Goal: Task Accomplishment & Management: Use online tool/utility

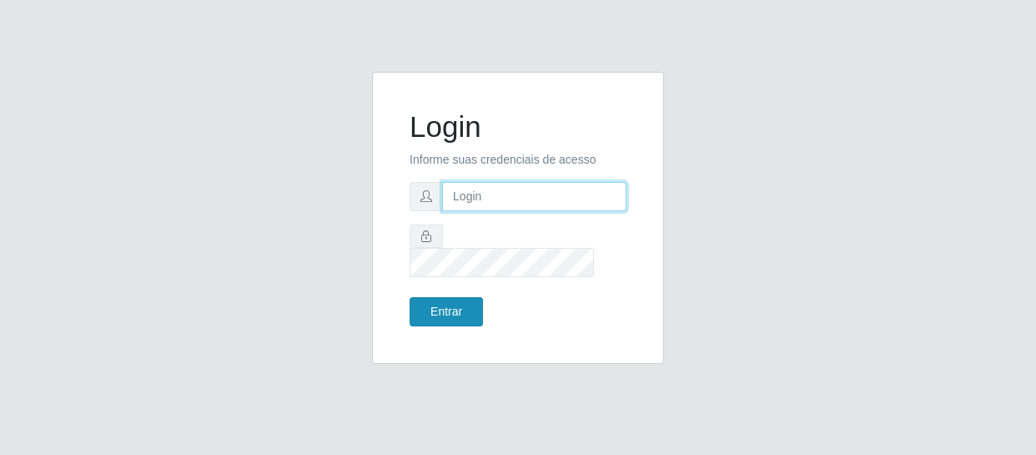
type input "[EMAIL_ADDRESS][DOMAIN_NAME]"
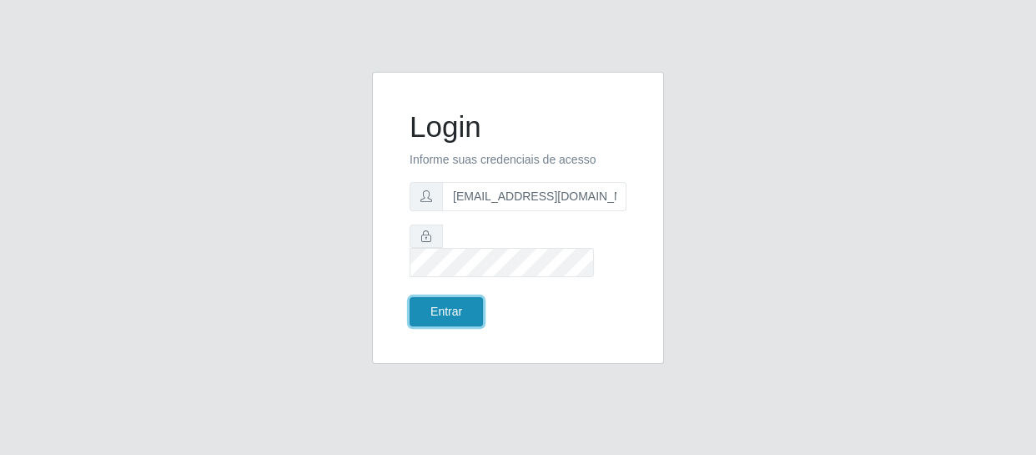
click at [454, 302] on button "Entrar" at bounding box center [445, 311] width 73 height 29
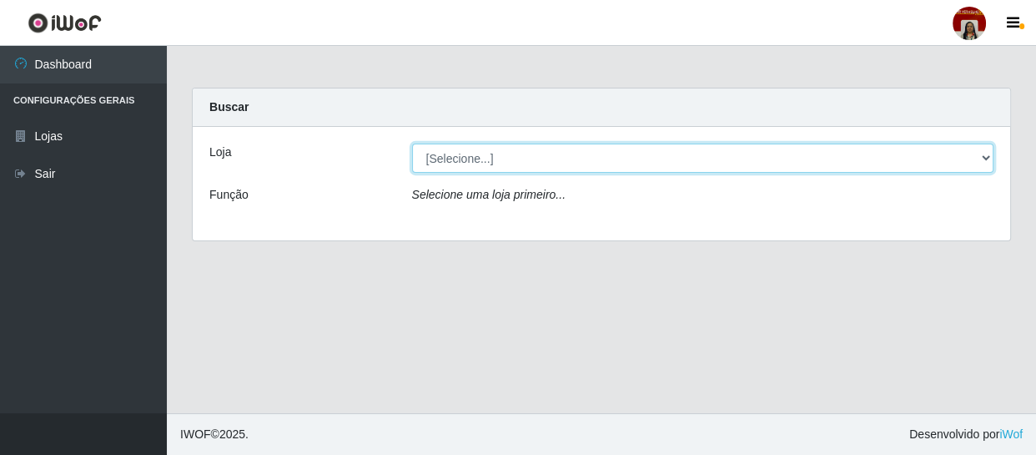
click at [987, 159] on select "[Selecione...] Mar Vermelho - Loja 04" at bounding box center [703, 157] width 582 height 29
select select "251"
click at [412, 143] on select "[Selecione...] Mar Vermelho - Loja 04" at bounding box center [703, 157] width 582 height 29
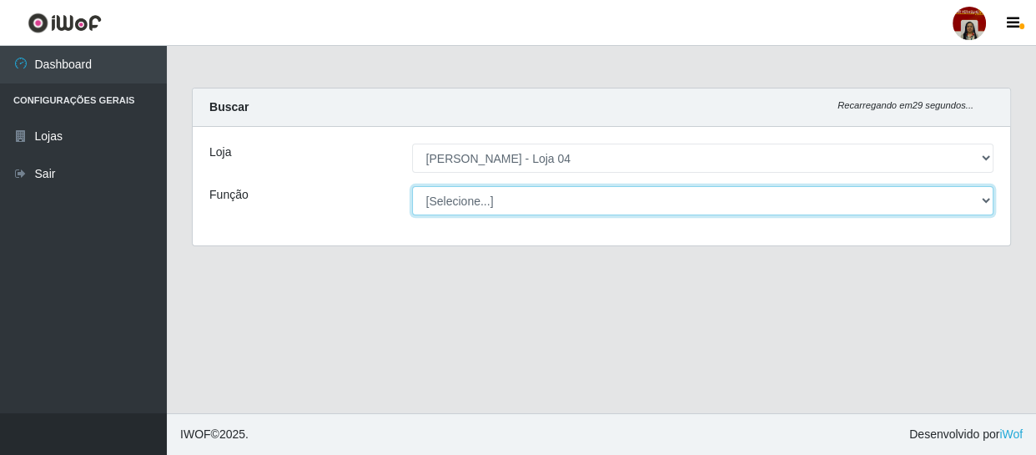
click at [976, 197] on select "[Selecione...] ASG ASG + ASG ++ Auxiliar de Depósito Auxiliar de Depósito + Aux…" at bounding box center [703, 200] width 582 height 29
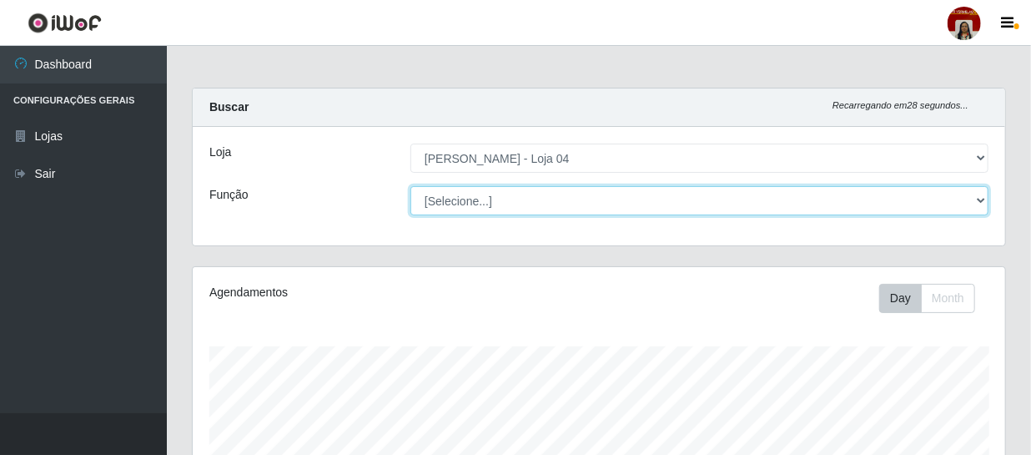
scroll to position [346, 812]
select select "22"
click at [410, 186] on select "[Selecione...] ASG ASG + ASG ++ Auxiliar de Depósito Auxiliar de Depósito + Aux…" at bounding box center [699, 200] width 578 height 29
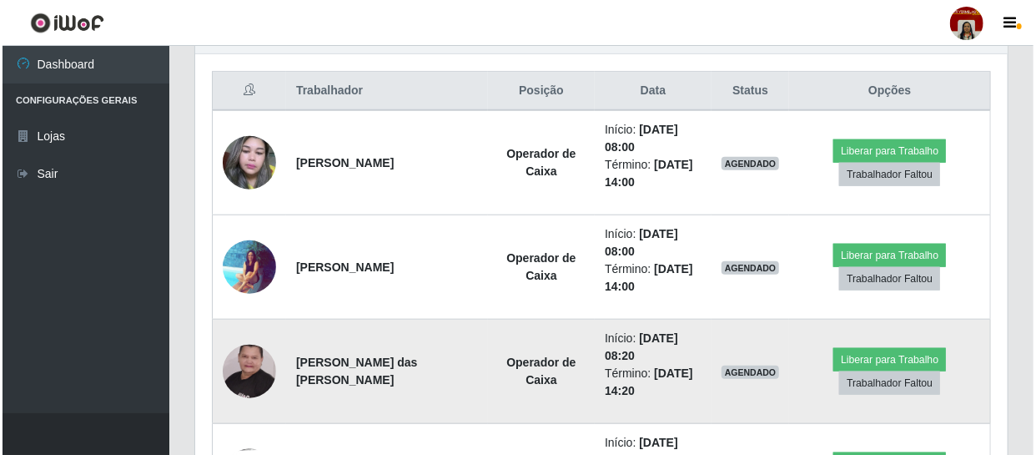
scroll to position [583, 0]
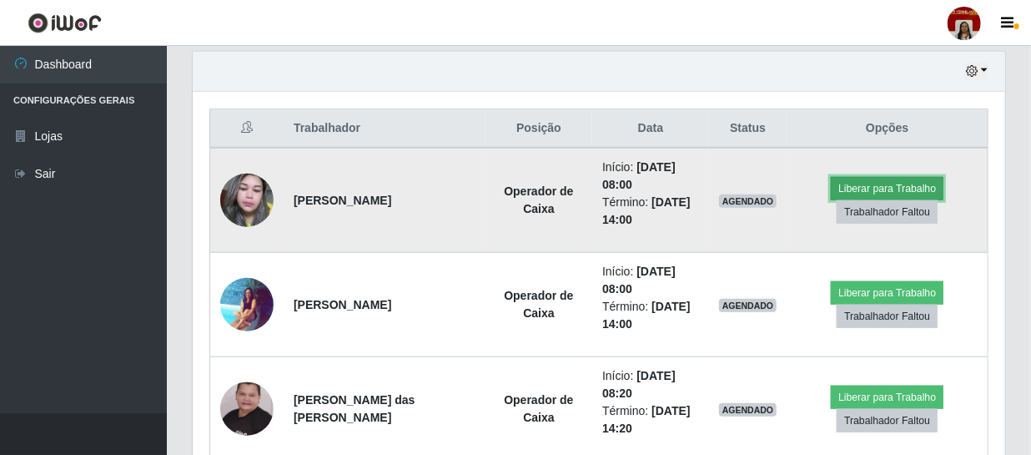
click at [880, 186] on button "Liberar para Trabalho" at bounding box center [887, 188] width 113 height 23
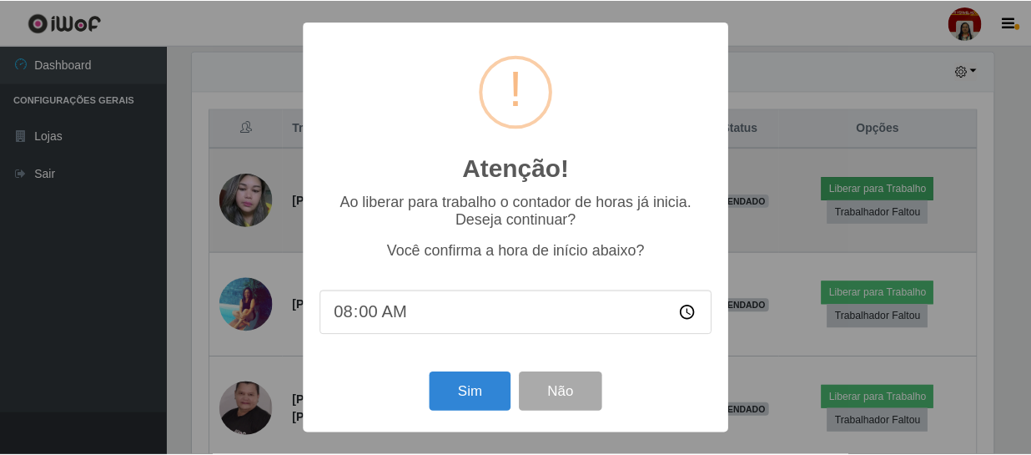
scroll to position [346, 805]
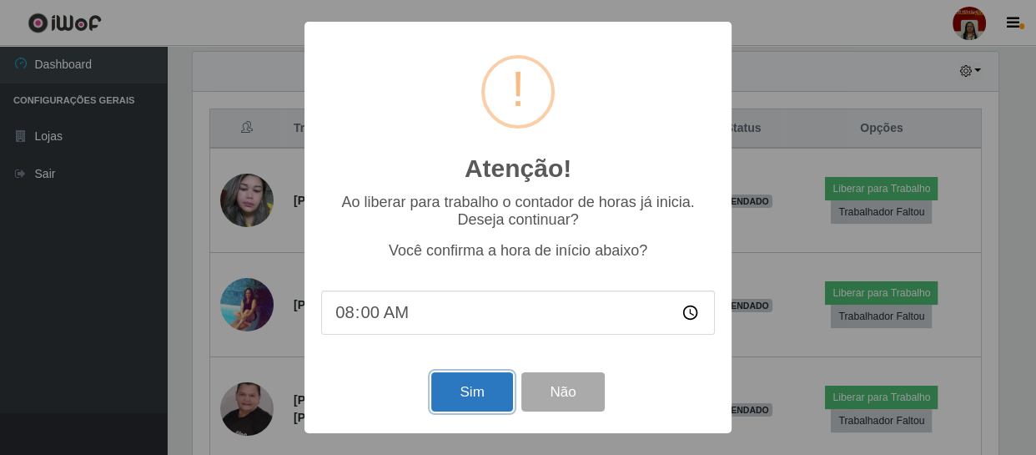
click at [468, 396] on button "Sim" at bounding box center [471, 391] width 81 height 39
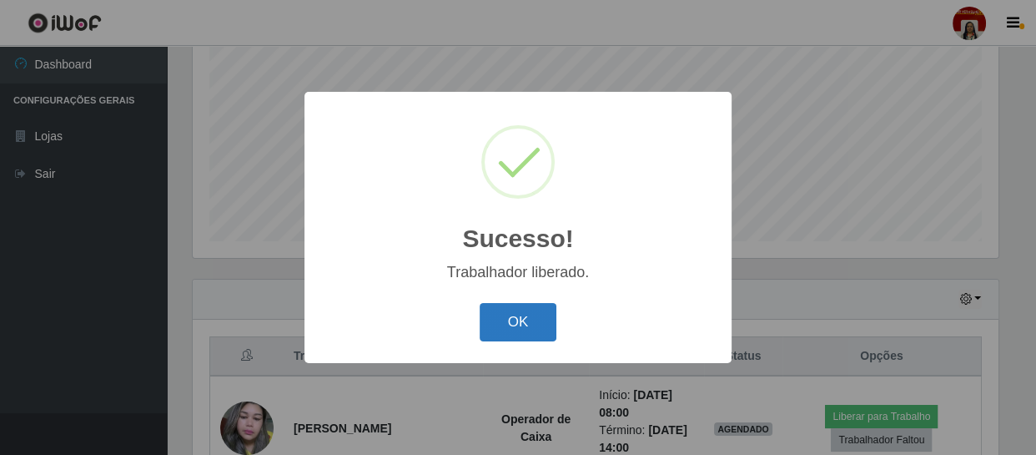
click at [519, 315] on button "OK" at bounding box center [519, 322] width 78 height 39
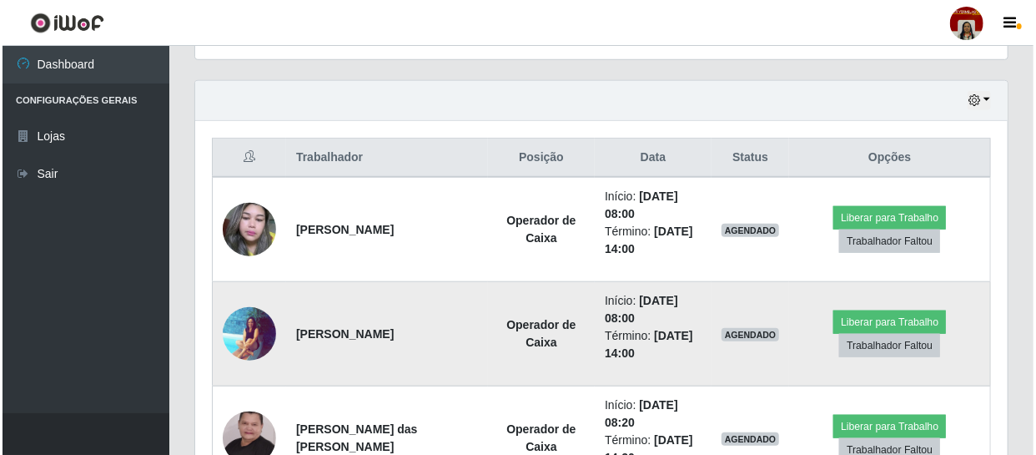
scroll to position [583, 0]
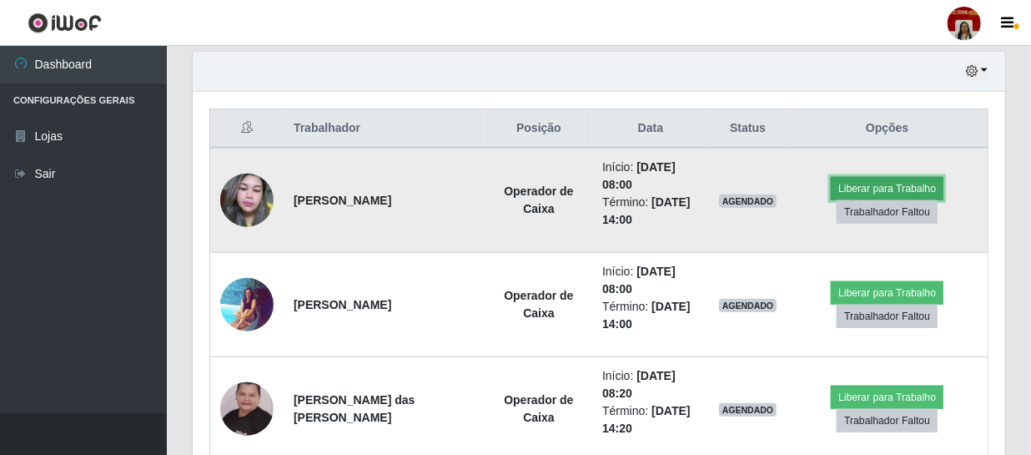
click at [876, 186] on button "Liberar para Trabalho" at bounding box center [887, 188] width 113 height 23
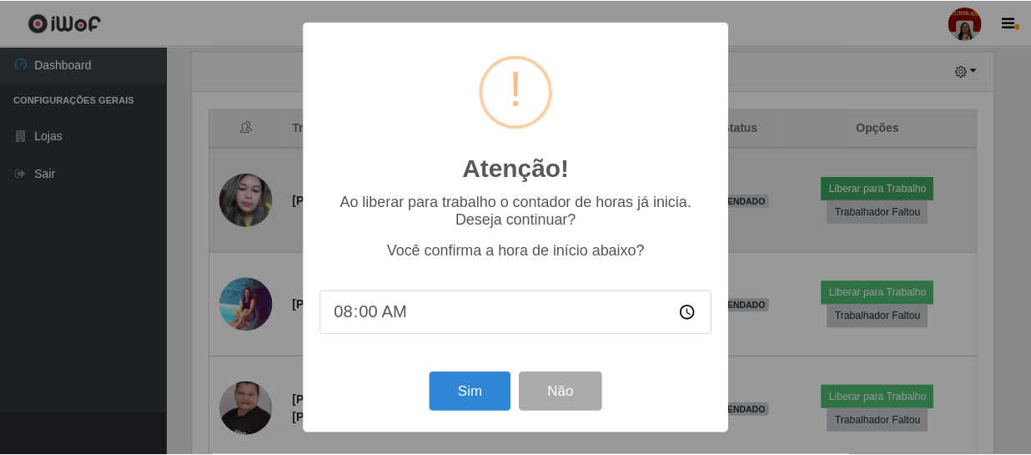
scroll to position [346, 805]
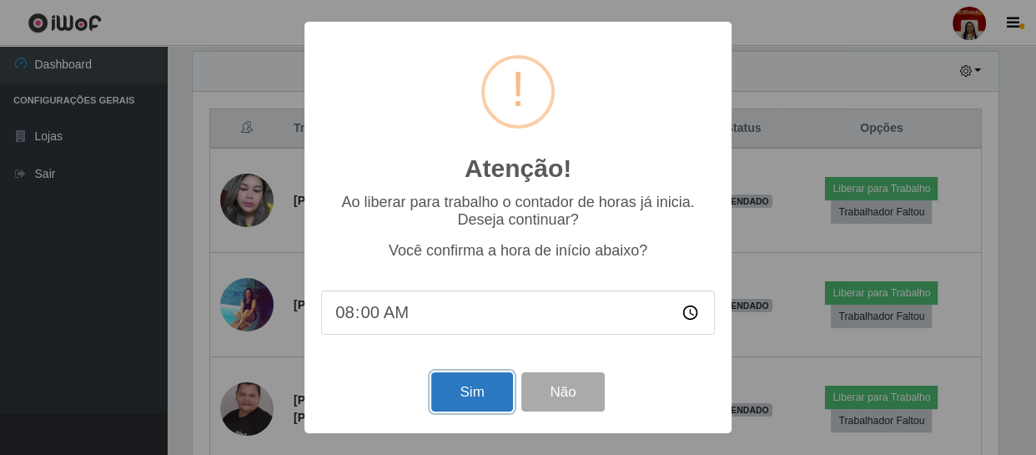
click at [481, 392] on button "Sim" at bounding box center [471, 391] width 81 height 39
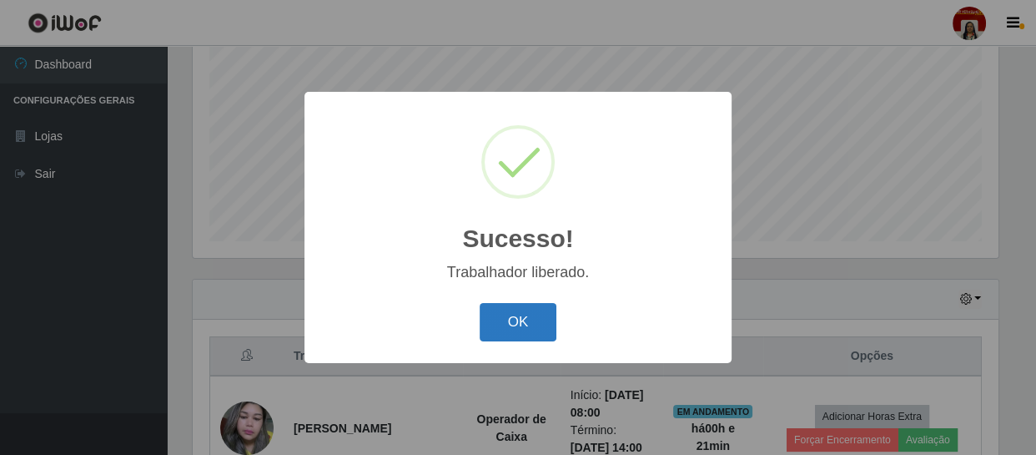
click at [511, 318] on button "OK" at bounding box center [519, 322] width 78 height 39
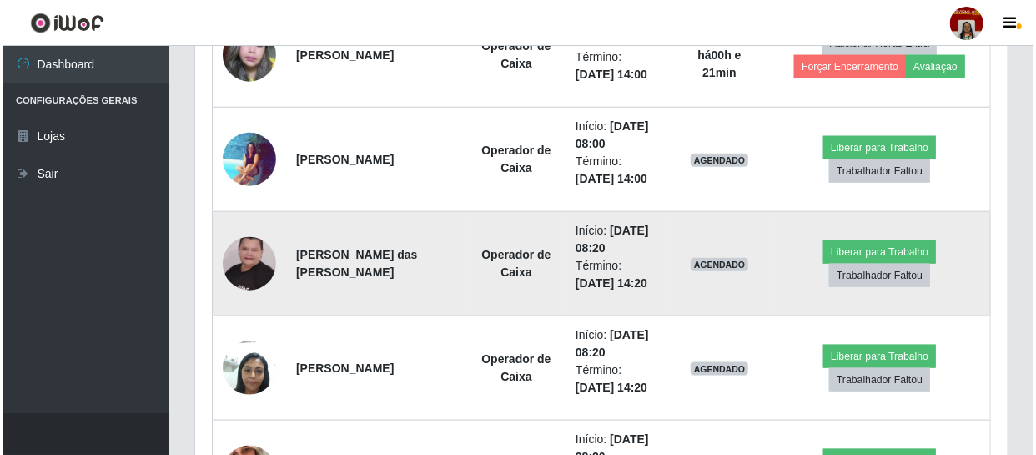
scroll to position [734, 0]
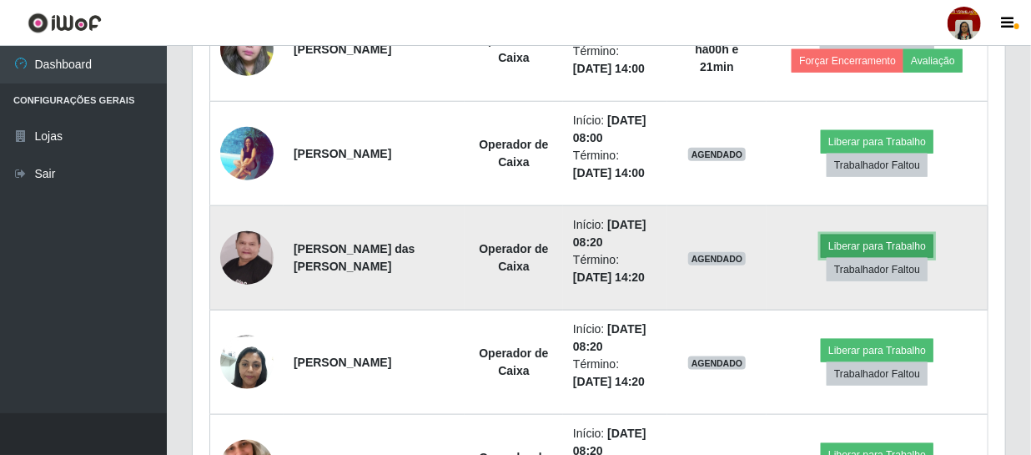
click at [860, 241] on button "Liberar para Trabalho" at bounding box center [877, 245] width 113 height 23
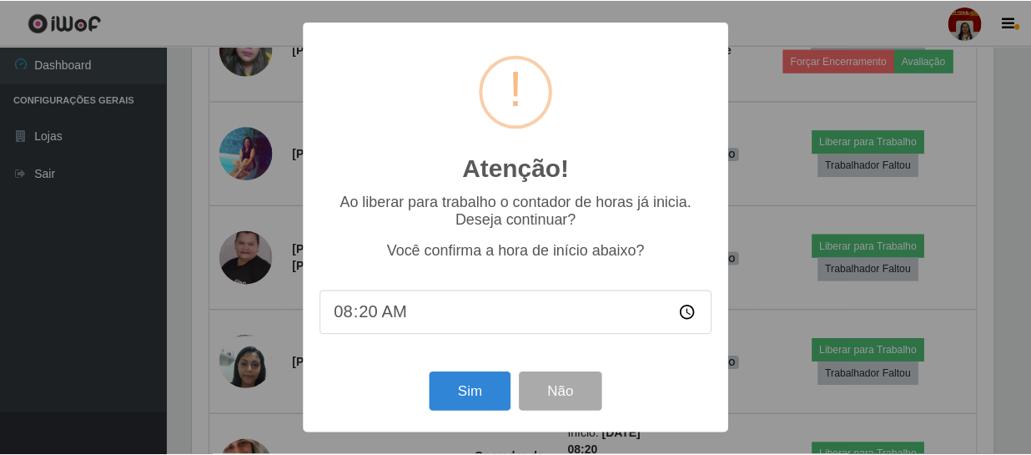
scroll to position [0, 0]
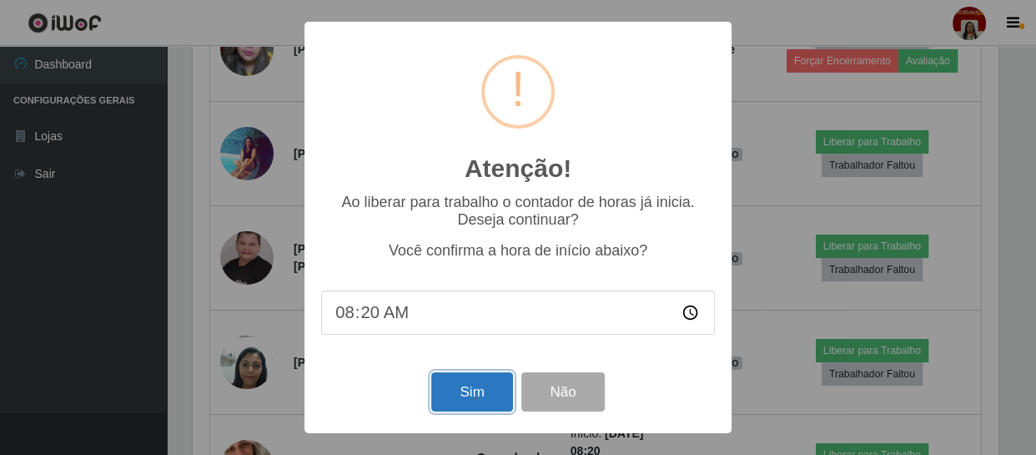
click at [493, 390] on button "Sim" at bounding box center [471, 391] width 81 height 39
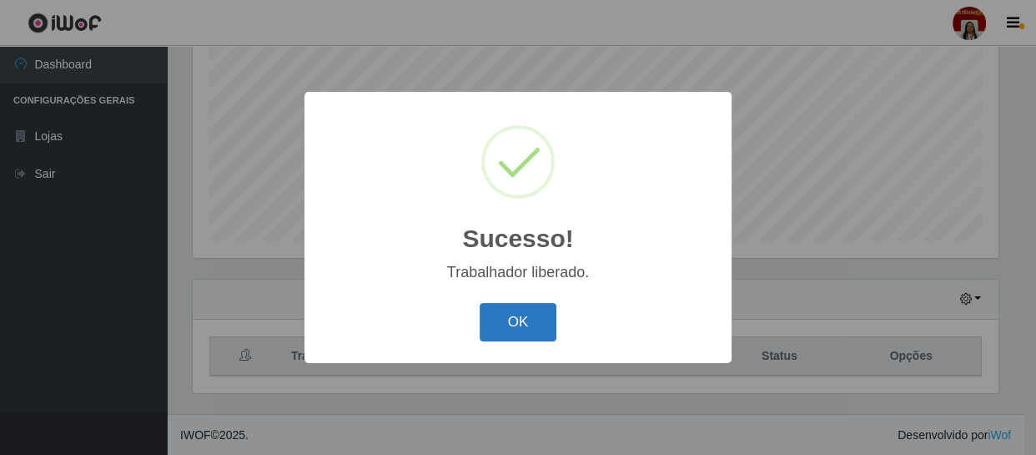
click at [538, 318] on button "OK" at bounding box center [519, 322] width 78 height 39
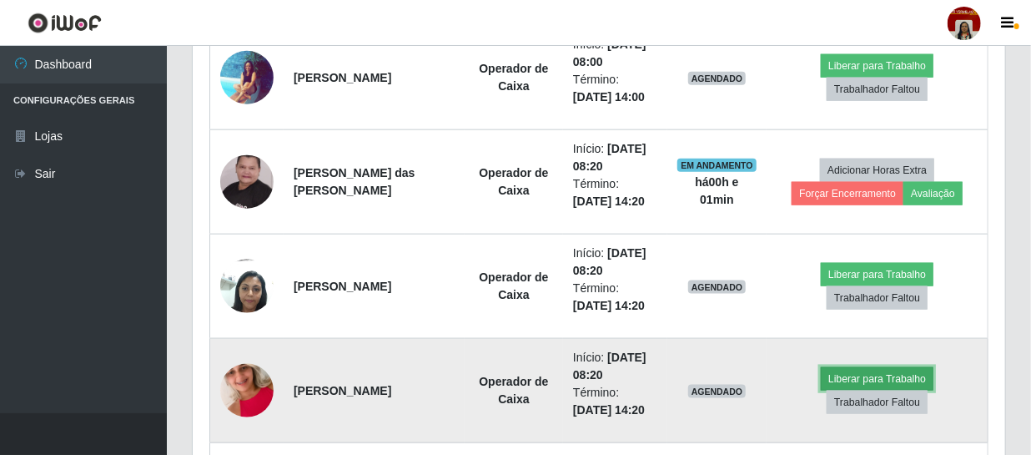
click at [883, 375] on button "Liberar para Trabalho" at bounding box center [877, 378] width 113 height 23
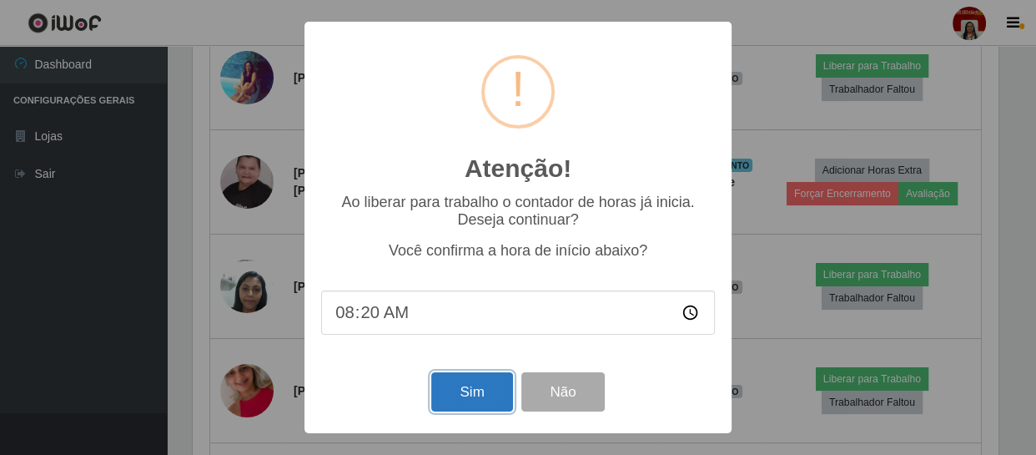
click at [452, 389] on button "Sim" at bounding box center [471, 391] width 81 height 39
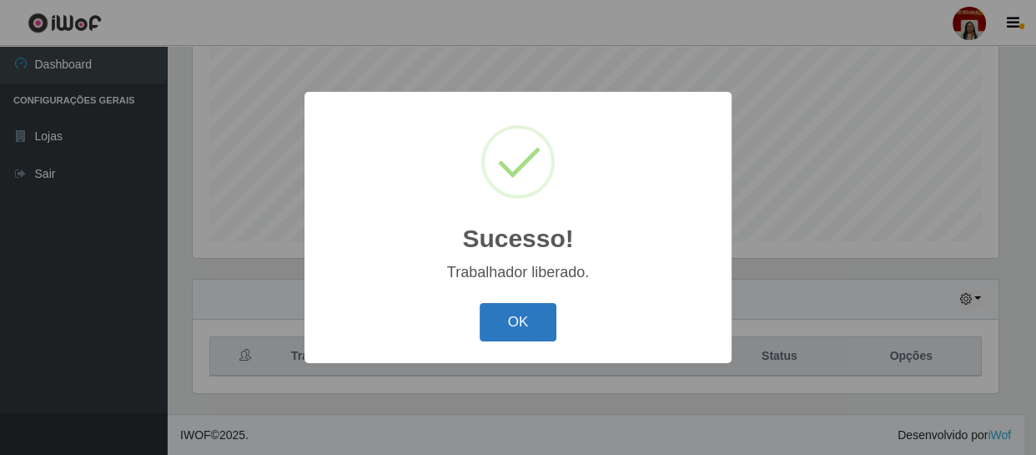
click at [494, 319] on button "OK" at bounding box center [519, 322] width 78 height 39
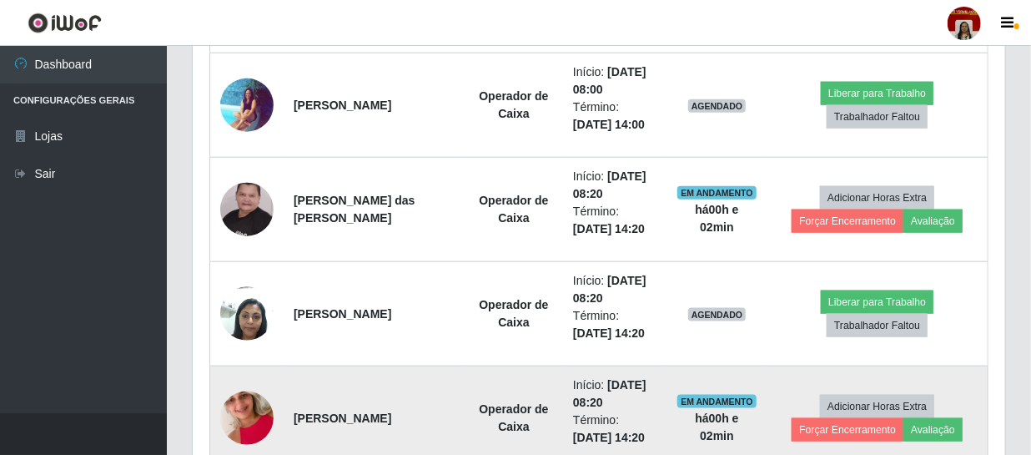
scroll to position [810, 0]
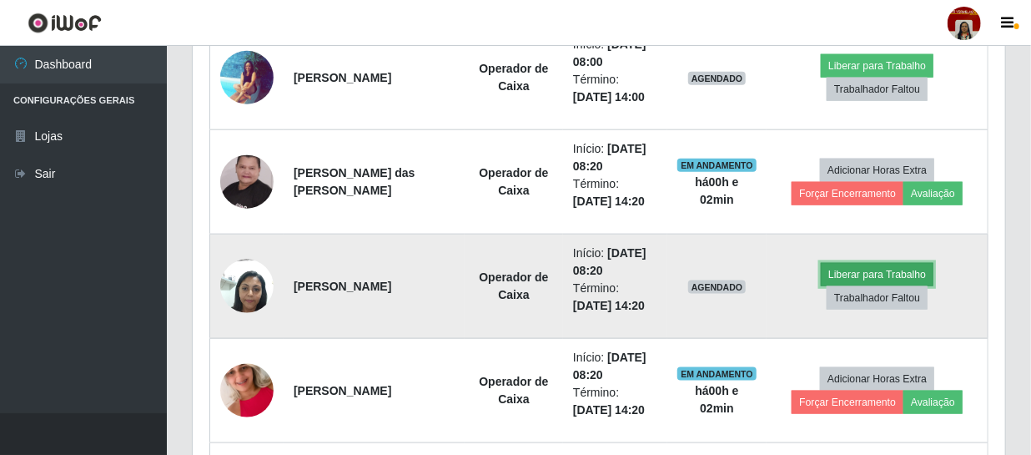
click at [866, 272] on button "Liberar para Trabalho" at bounding box center [877, 274] width 113 height 23
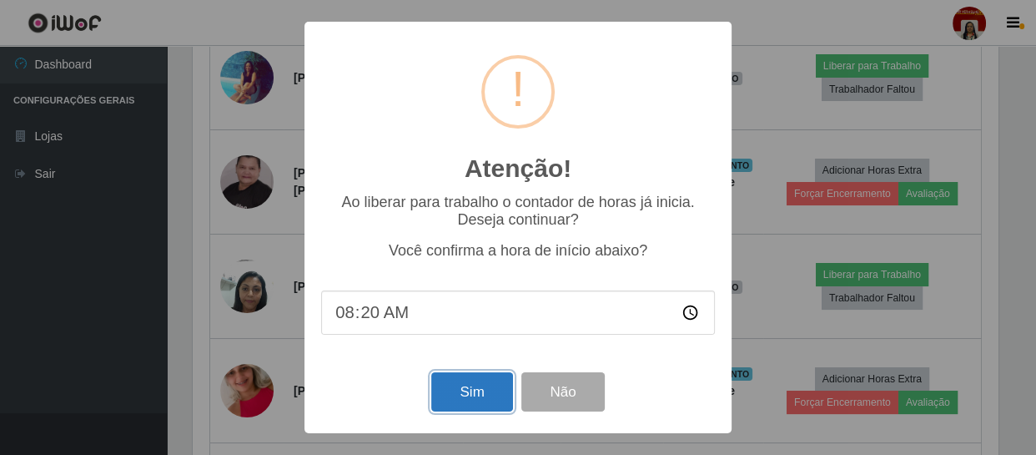
click at [472, 384] on button "Sim" at bounding box center [471, 391] width 81 height 39
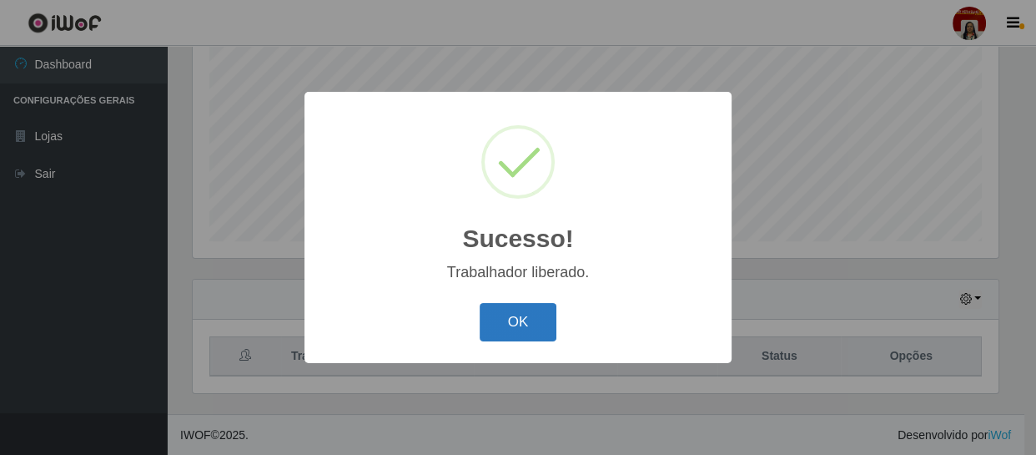
click at [510, 311] on button "OK" at bounding box center [519, 322] width 78 height 39
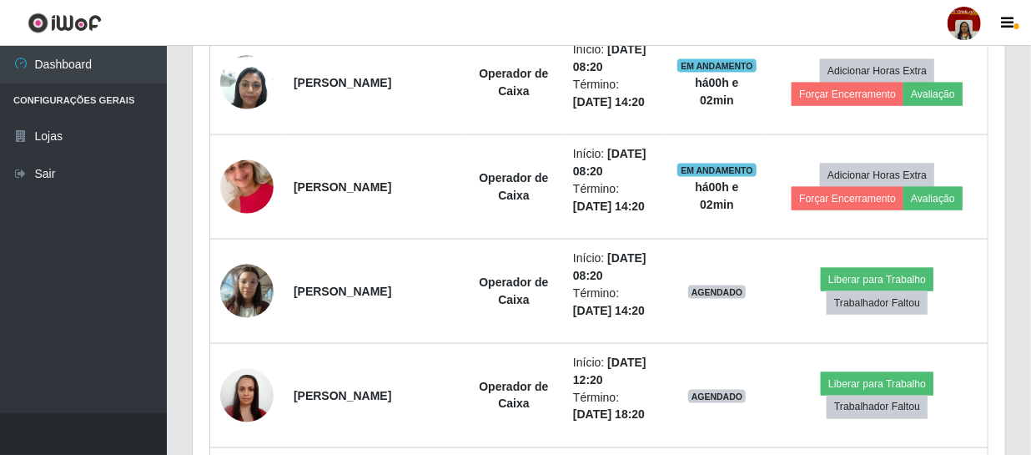
scroll to position [1037, 0]
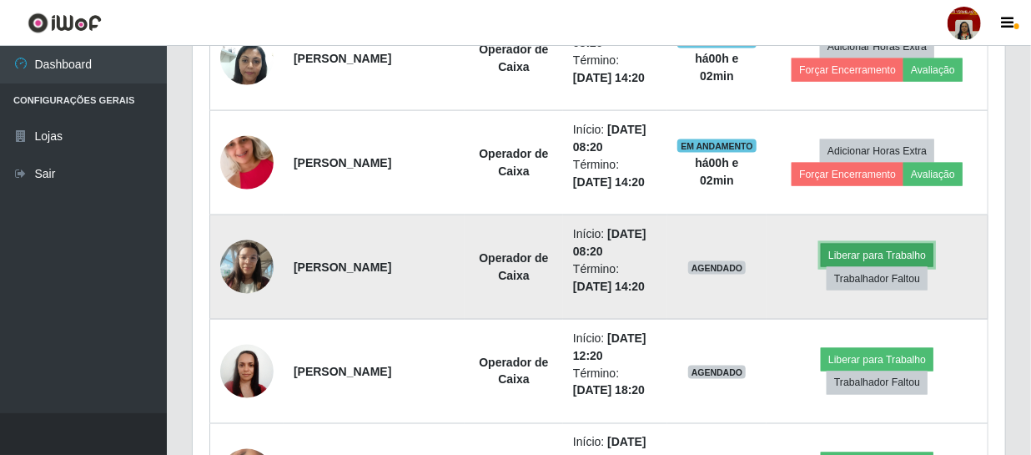
click at [887, 252] on button "Liberar para Trabalho" at bounding box center [877, 255] width 113 height 23
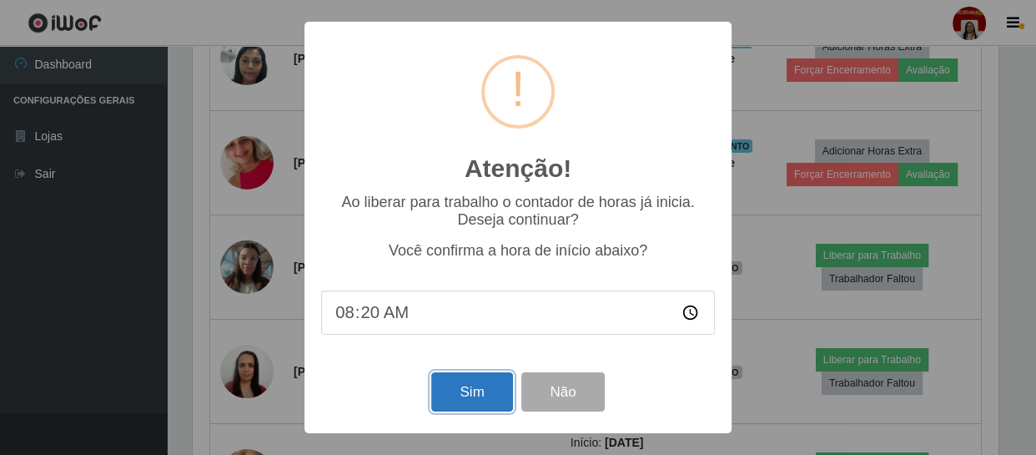
click at [465, 404] on button "Sim" at bounding box center [471, 391] width 81 height 39
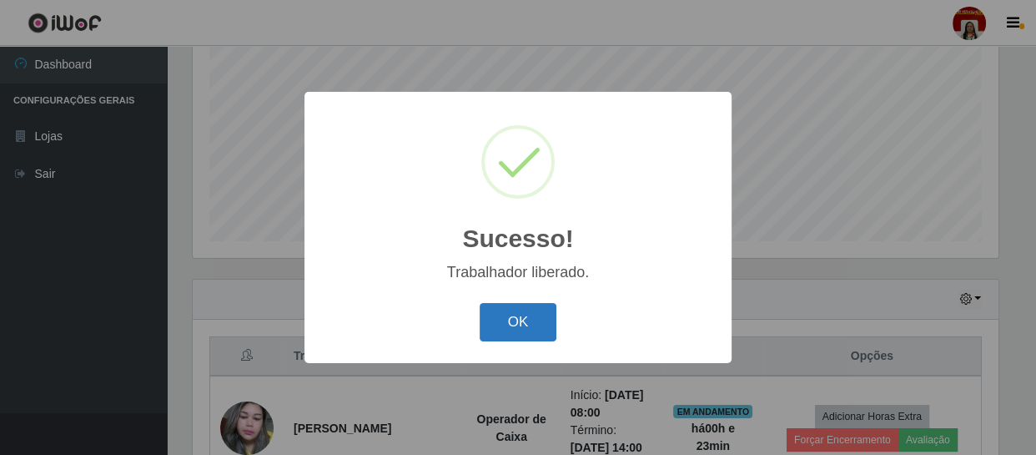
click at [508, 314] on button "OK" at bounding box center [519, 322] width 78 height 39
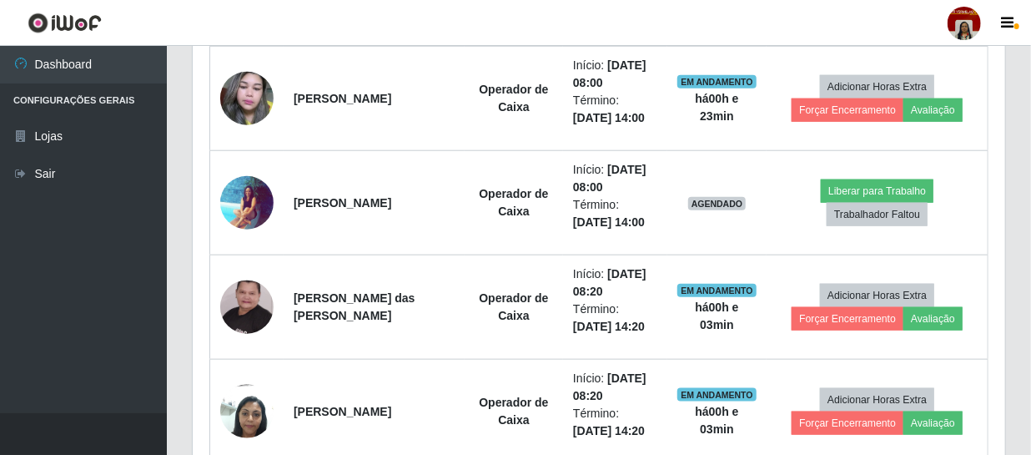
scroll to position [659, 0]
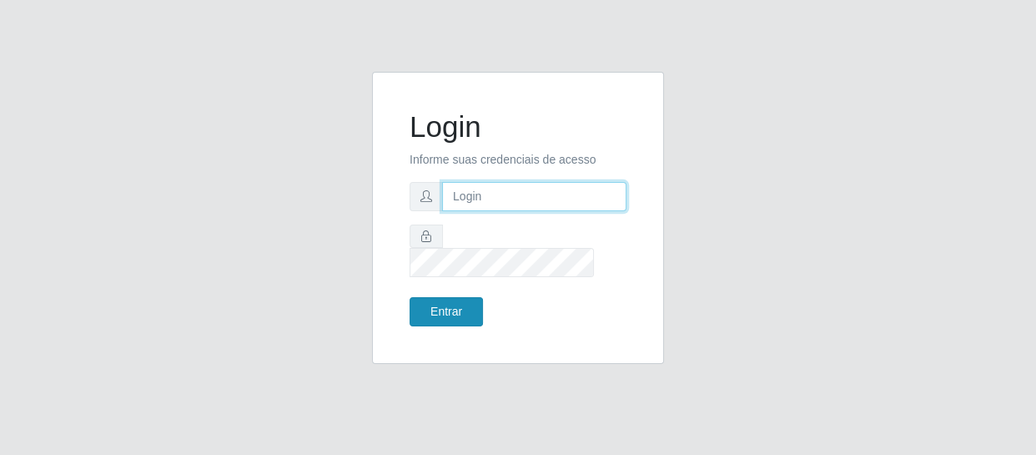
type input "[EMAIL_ADDRESS][DOMAIN_NAME]"
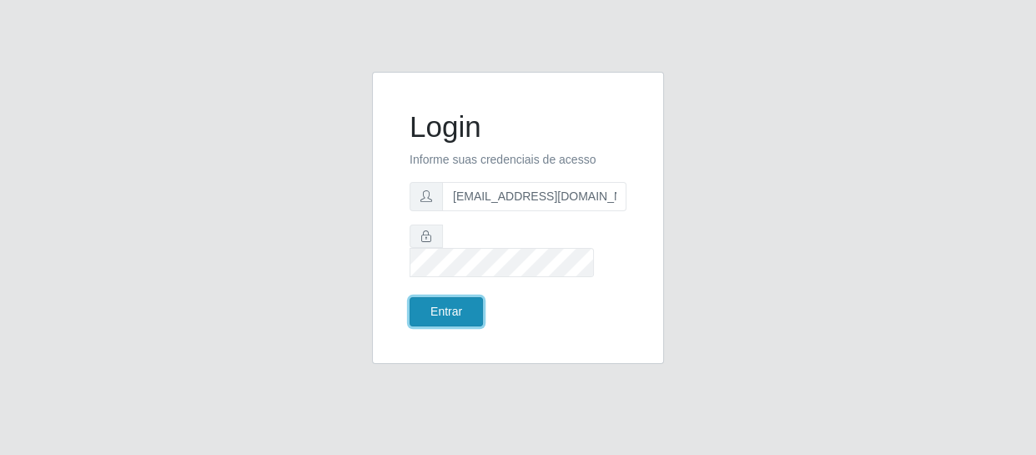
click at [459, 297] on button "Entrar" at bounding box center [445, 311] width 73 height 29
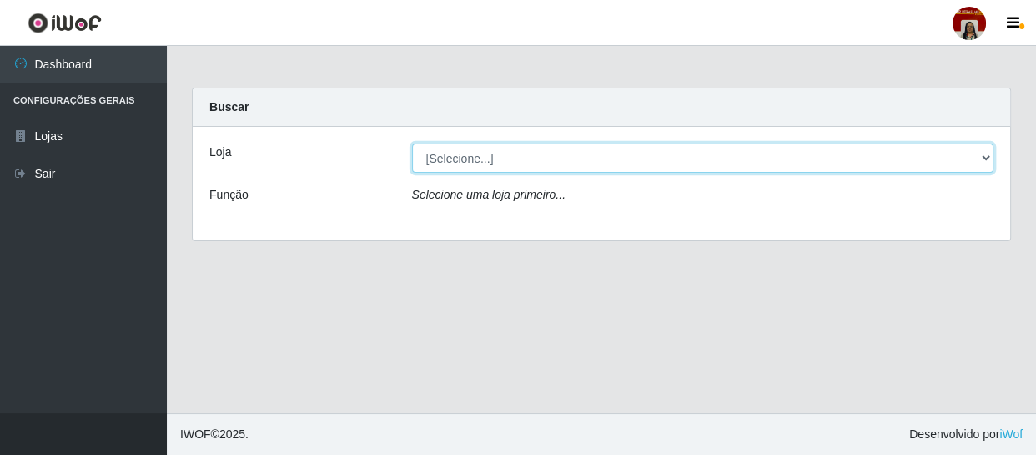
click at [982, 158] on select "[Selecione...] Mar Vermelho - Loja 04" at bounding box center [703, 157] width 582 height 29
select select "251"
click at [412, 143] on select "[Selecione...] Mar Vermelho - Loja 04" at bounding box center [703, 157] width 582 height 29
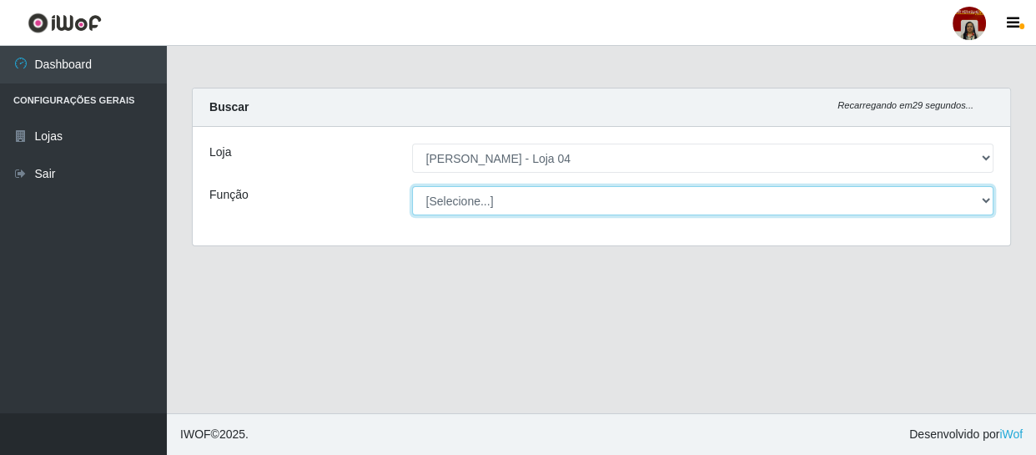
click at [990, 196] on select "[Selecione...] ASG ASG + ASG ++ Auxiliar de Depósito Auxiliar de Depósito + Aux…" at bounding box center [703, 200] width 582 height 29
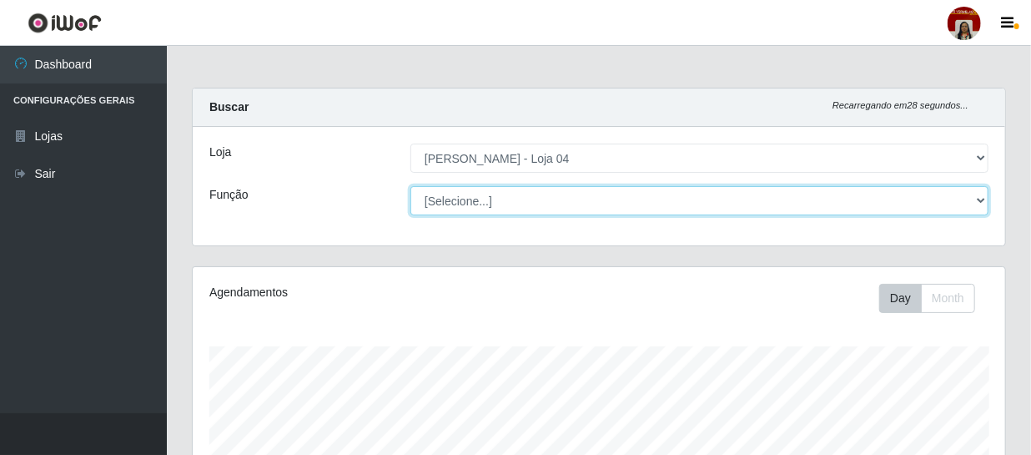
scroll to position [346, 812]
select select "123"
click at [410, 186] on select "[Selecione...] ASG ASG + ASG ++ Auxiliar de Depósito Auxiliar de Depósito + Aux…" at bounding box center [699, 200] width 578 height 29
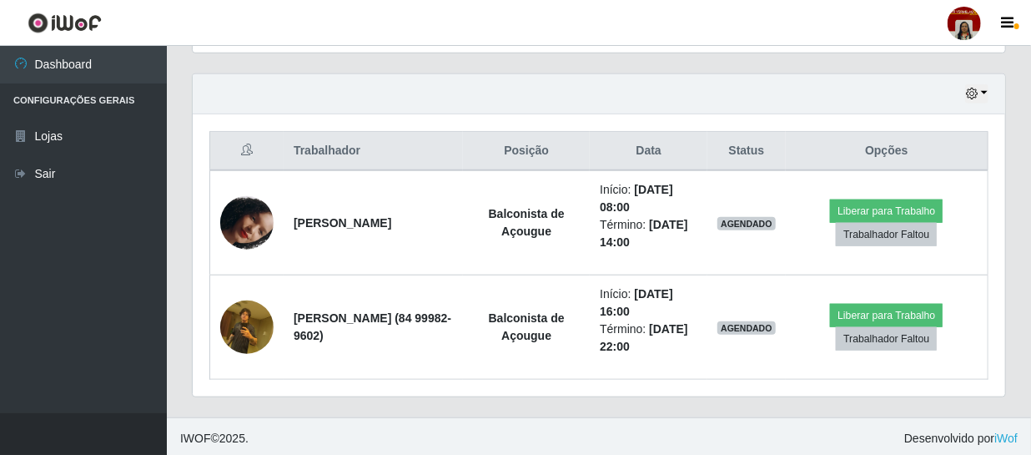
scroll to position [563, 0]
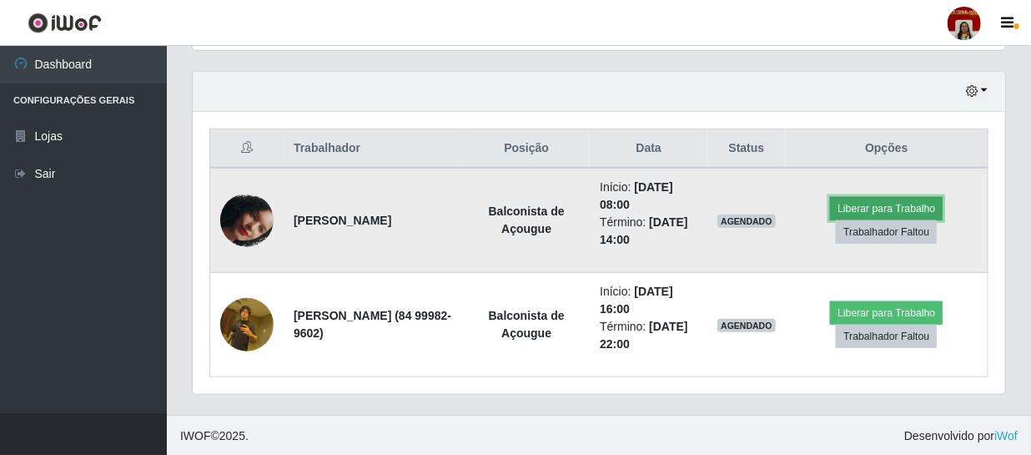
click at [907, 204] on button "Liberar para Trabalho" at bounding box center [886, 208] width 113 height 23
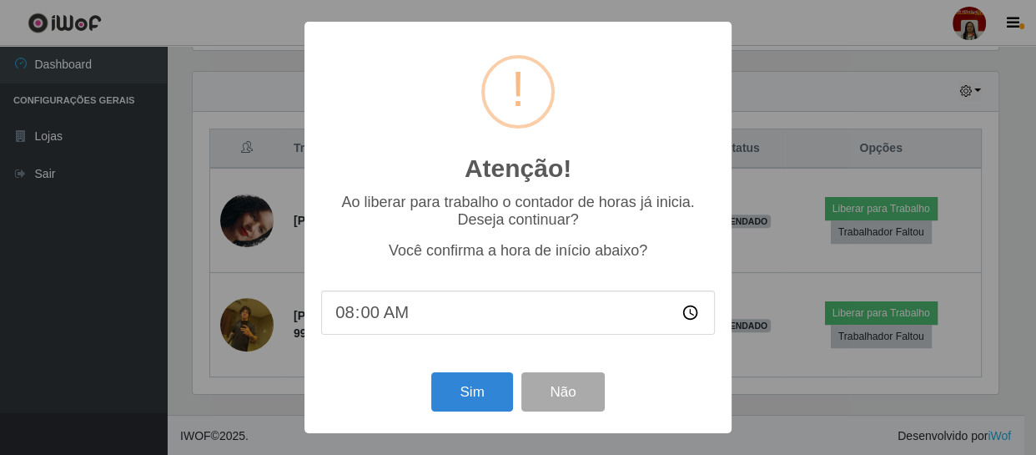
click at [374, 317] on input "08:00" at bounding box center [518, 312] width 394 height 44
type input "08:30"
click at [456, 389] on button "Sim" at bounding box center [471, 391] width 81 height 39
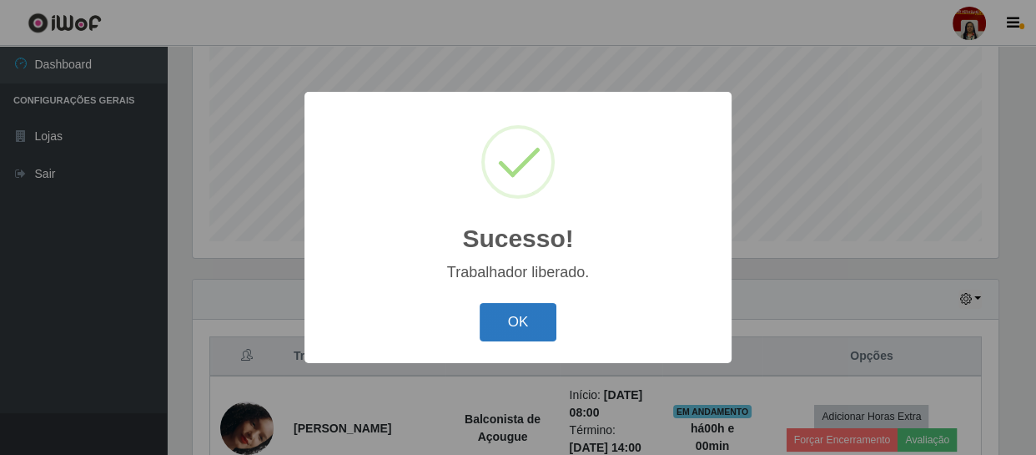
click at [522, 322] on button "OK" at bounding box center [519, 322] width 78 height 39
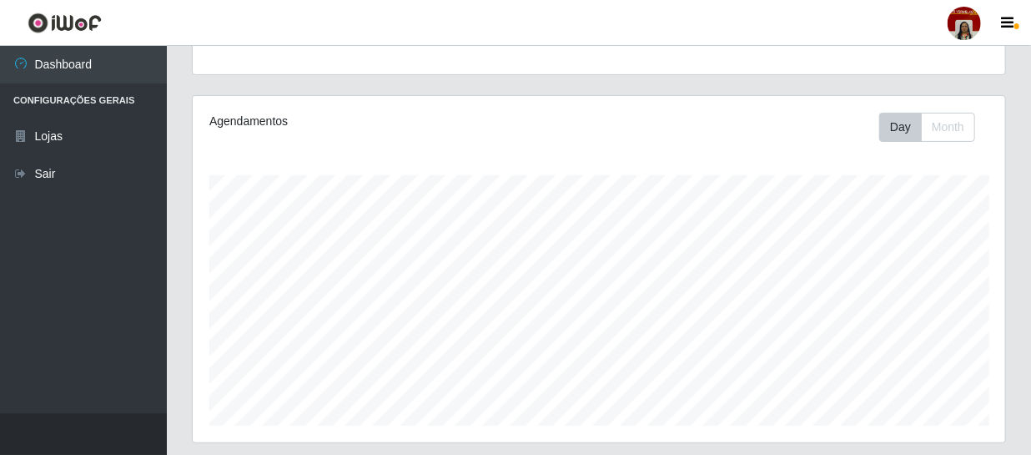
scroll to position [33, 0]
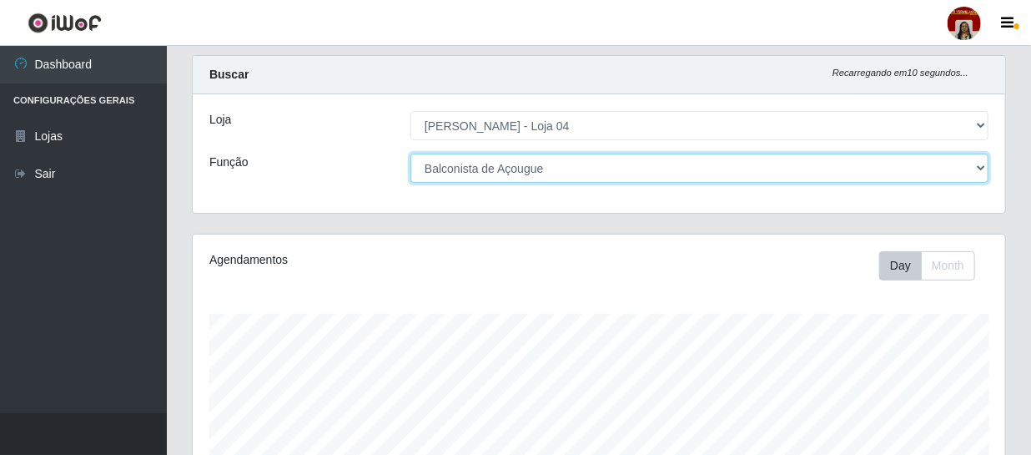
click at [975, 165] on select "[Selecione...] ASG ASG + ASG ++ Auxiliar de Depósito Auxiliar de Depósito + Aux…" at bounding box center [699, 167] width 578 height 29
select select "22"
click at [410, 153] on select "[Selecione...] ASG ASG + ASG ++ Auxiliar de Depósito Auxiliar de Depósito + Aux…" at bounding box center [699, 167] width 578 height 29
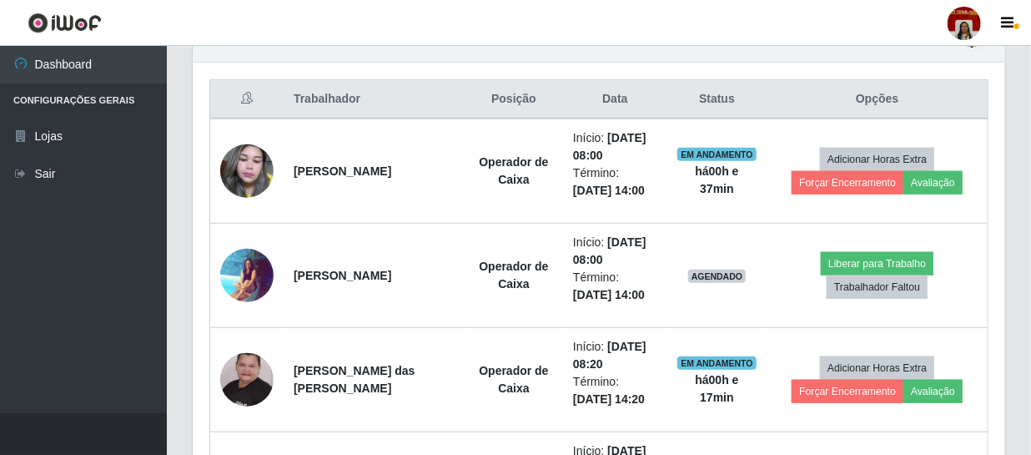
scroll to position [639, 0]
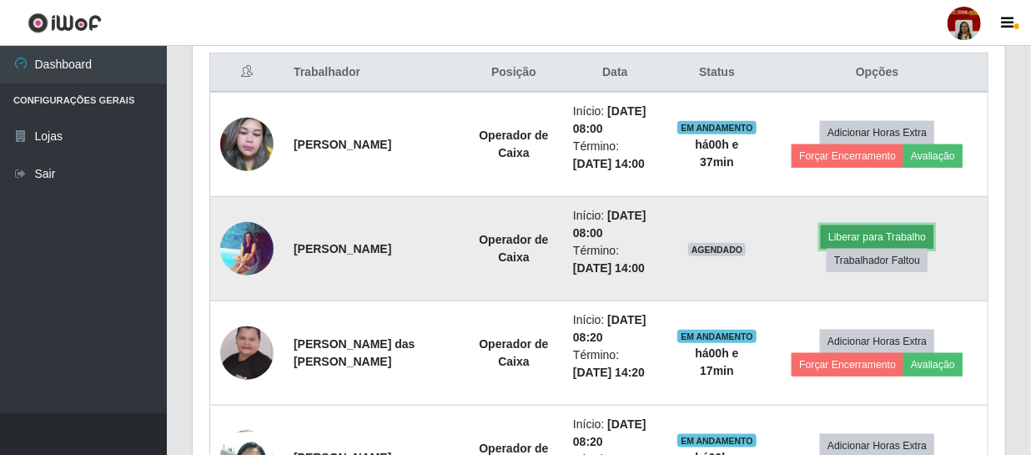
click at [860, 237] on button "Liberar para Trabalho" at bounding box center [877, 236] width 113 height 23
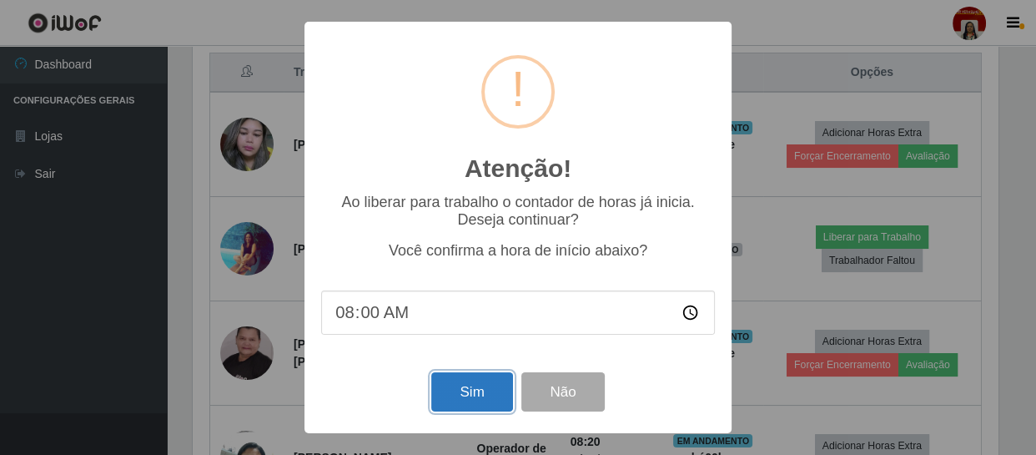
click at [475, 391] on button "Sim" at bounding box center [471, 391] width 81 height 39
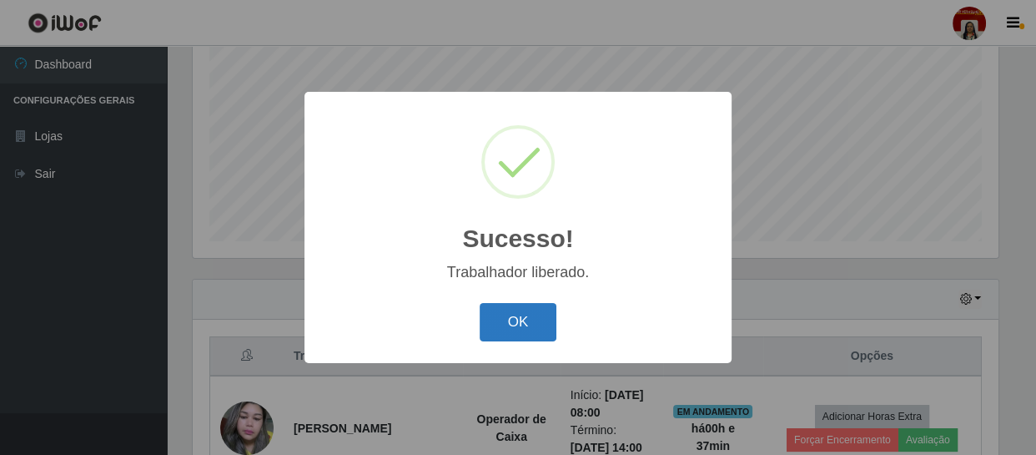
click at [522, 324] on button "OK" at bounding box center [519, 322] width 78 height 39
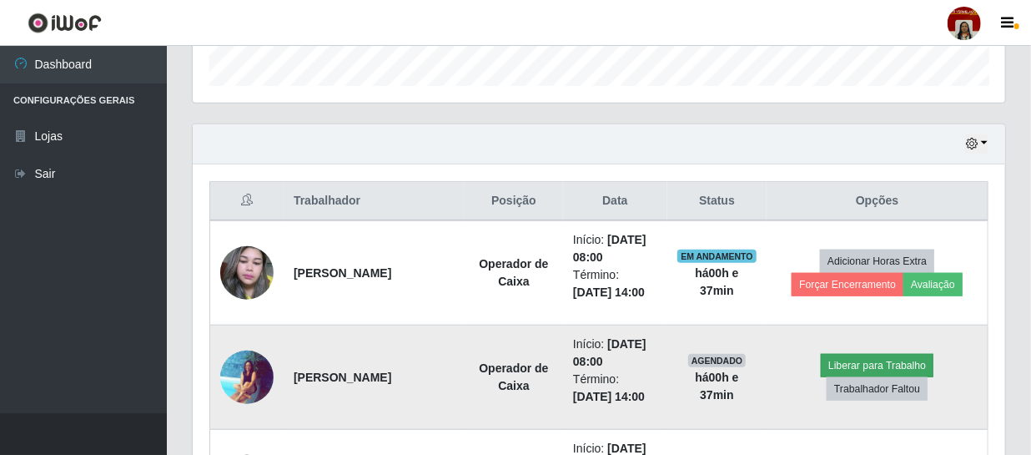
scroll to position [507, 0]
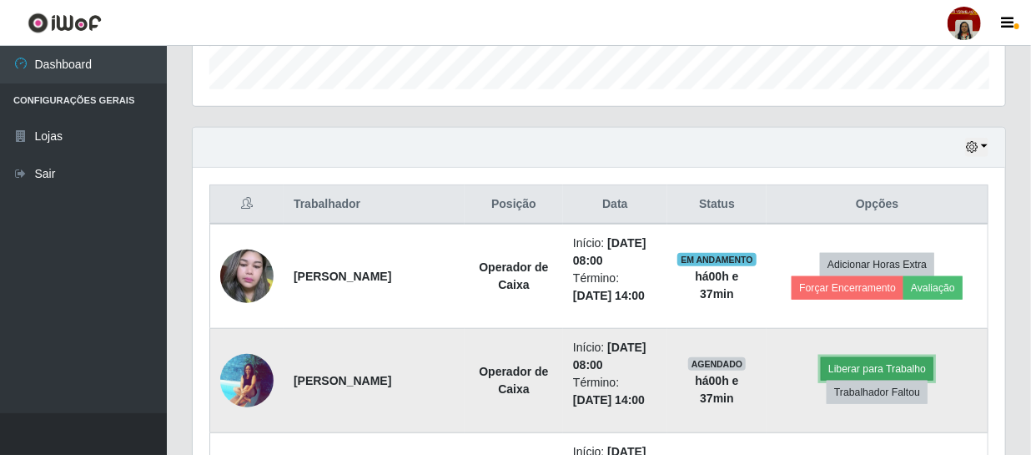
click at [882, 369] on button "Liberar para Trabalho" at bounding box center [877, 368] width 113 height 23
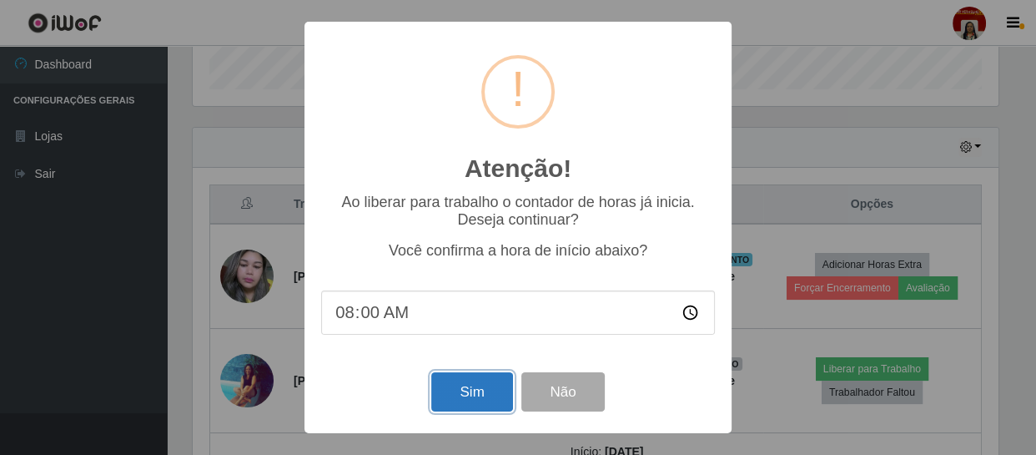
click at [448, 395] on button "Sim" at bounding box center [471, 391] width 81 height 39
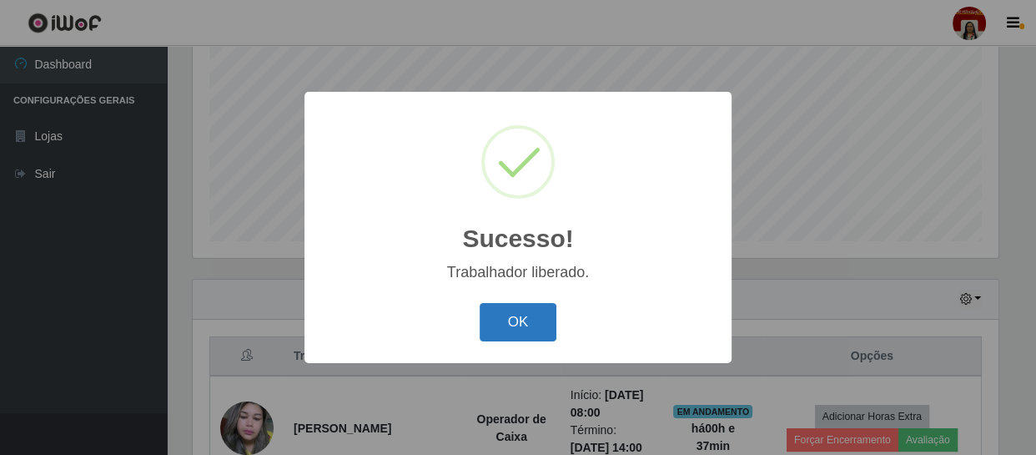
click at [506, 317] on button "OK" at bounding box center [519, 322] width 78 height 39
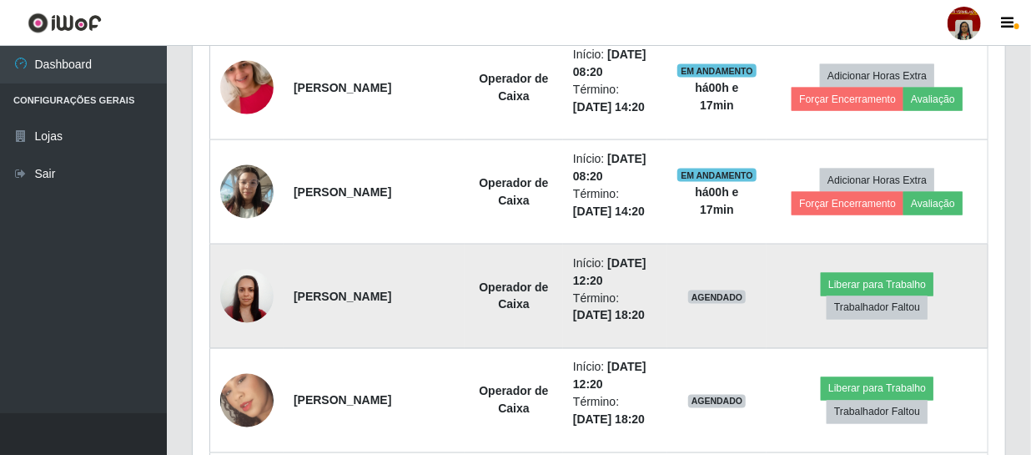
scroll to position [1113, 0]
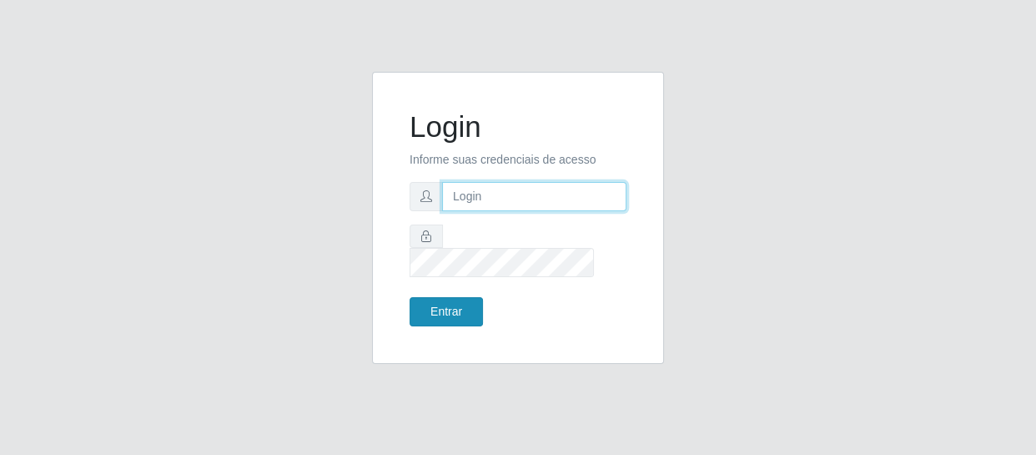
type input "[EMAIL_ADDRESS][DOMAIN_NAME]"
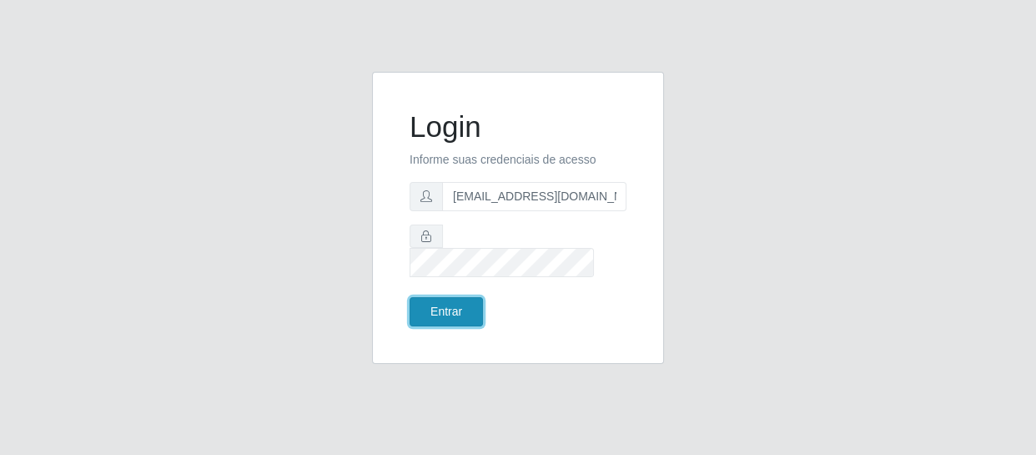
click at [421, 297] on button "Entrar" at bounding box center [445, 311] width 73 height 29
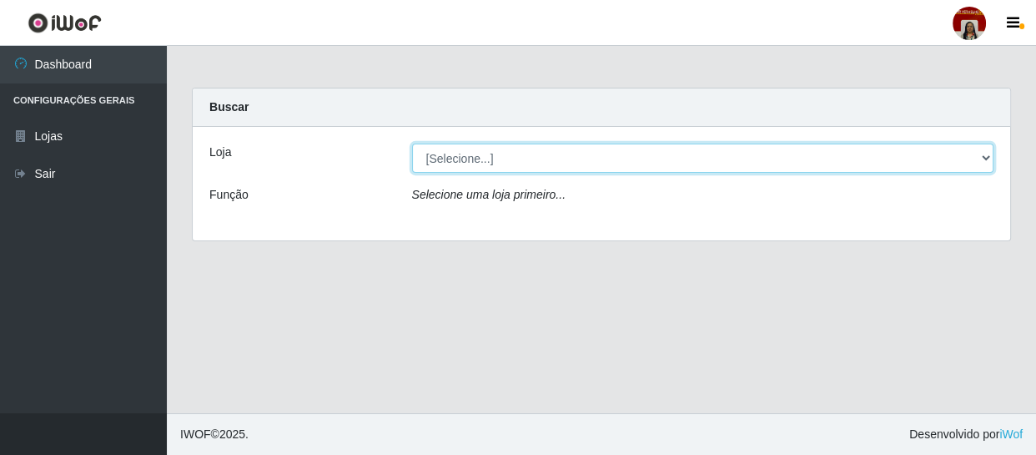
click at [469, 156] on select "[Selecione...] Mar Vermelho - Loja 04" at bounding box center [703, 157] width 582 height 29
select select "251"
click at [412, 143] on select "[Selecione...] Mar Vermelho - Loja 04" at bounding box center [703, 157] width 582 height 29
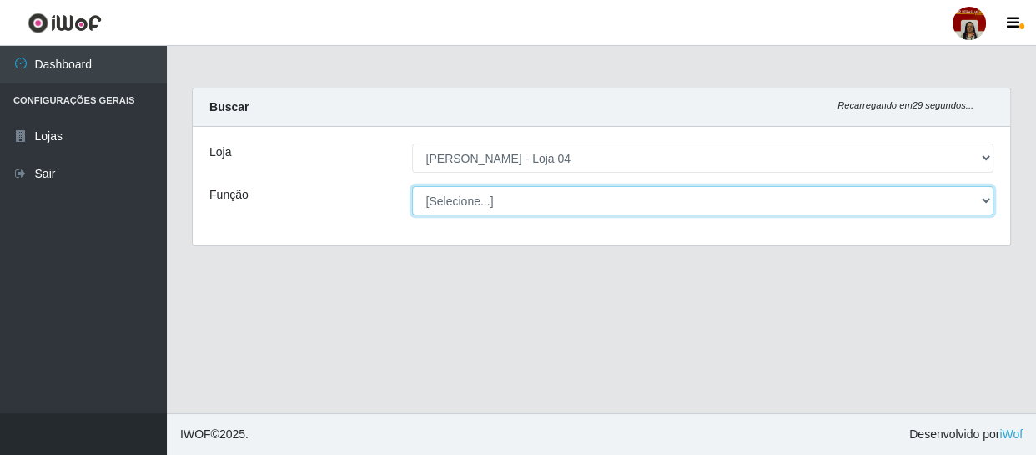
click at [477, 192] on select "[Selecione...] ASG ASG + ASG ++ Auxiliar de Depósito Auxiliar de Depósito + Aux…" at bounding box center [703, 200] width 582 height 29
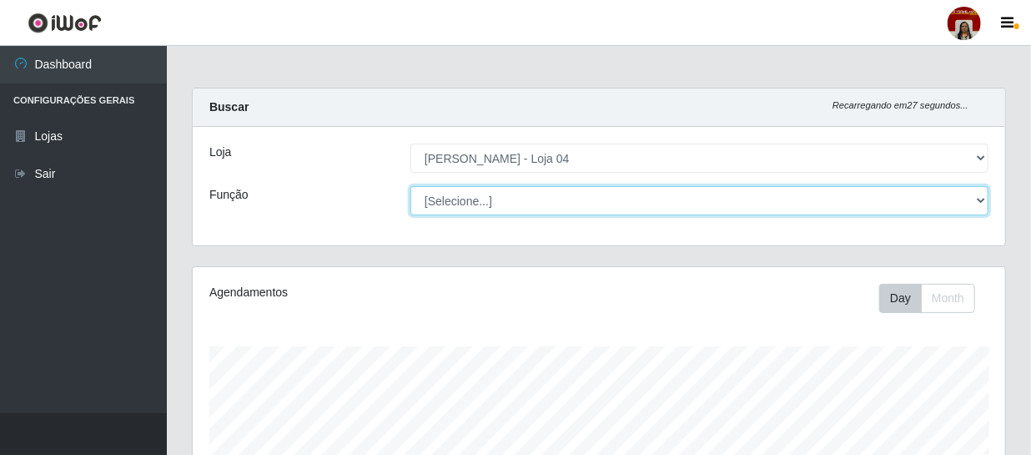
scroll to position [346, 812]
select select "22"
click at [410, 186] on select "[Selecione...] ASG ASG + ASG ++ Auxiliar de Depósito Auxiliar de Depósito + Aux…" at bounding box center [699, 200] width 578 height 29
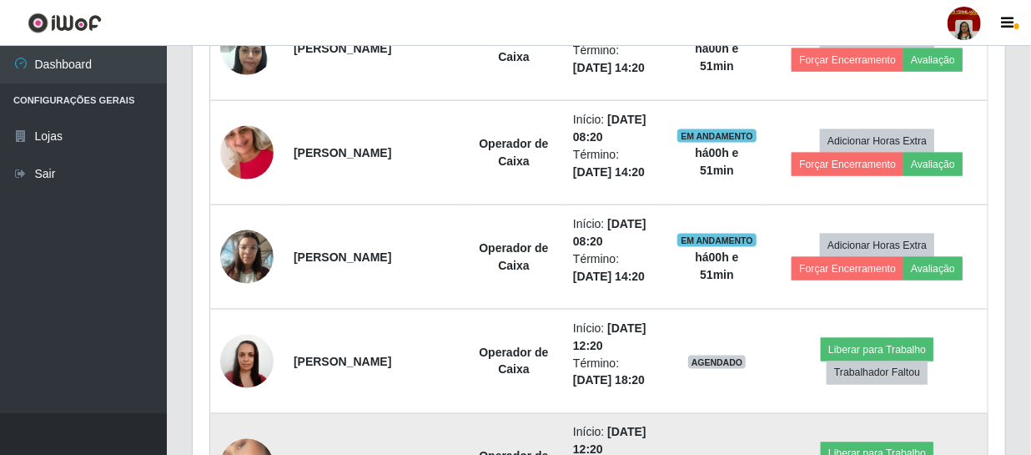
scroll to position [1198, 0]
